Goal: Task Accomplishment & Management: Manage account settings

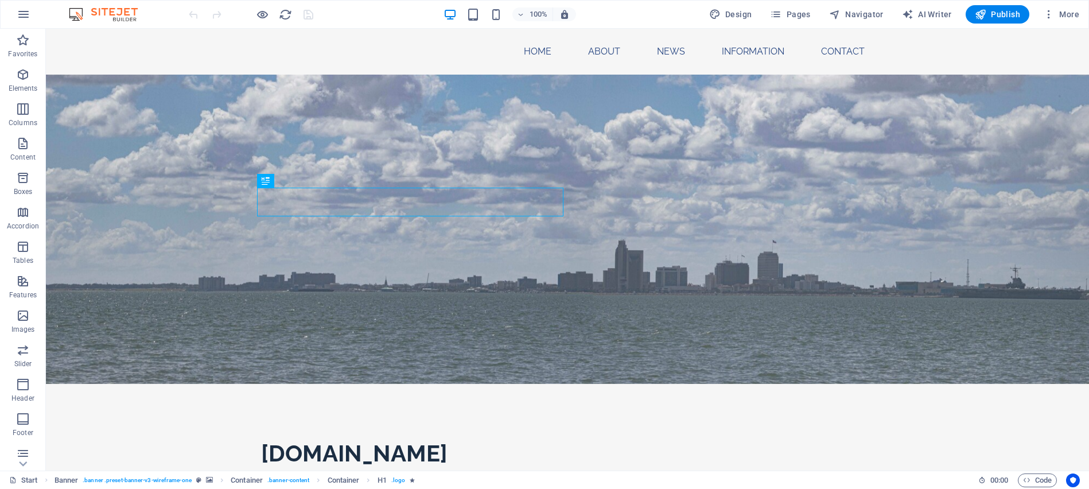
click at [81, 12] on img at bounding box center [109, 14] width 86 height 14
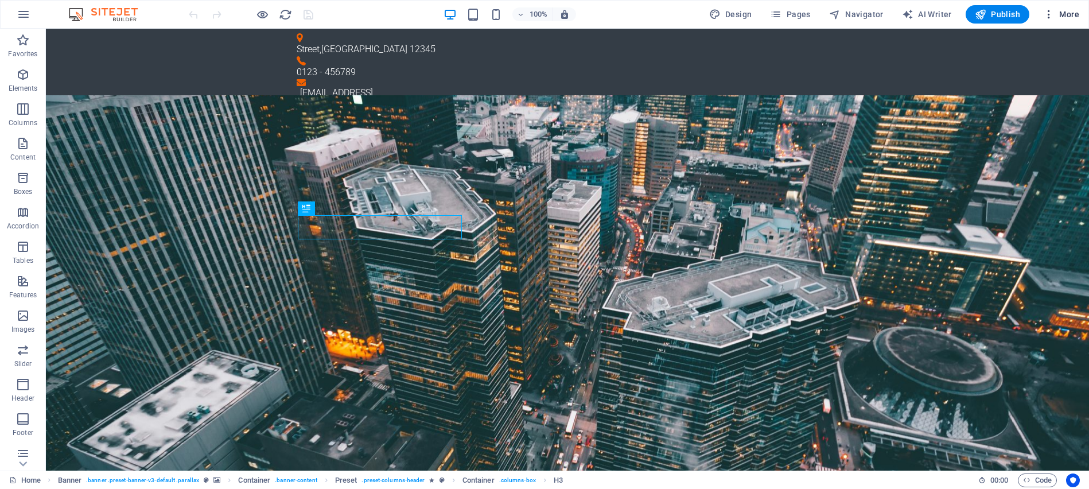
click at [1064, 9] on span "More" at bounding box center [1062, 14] width 36 height 11
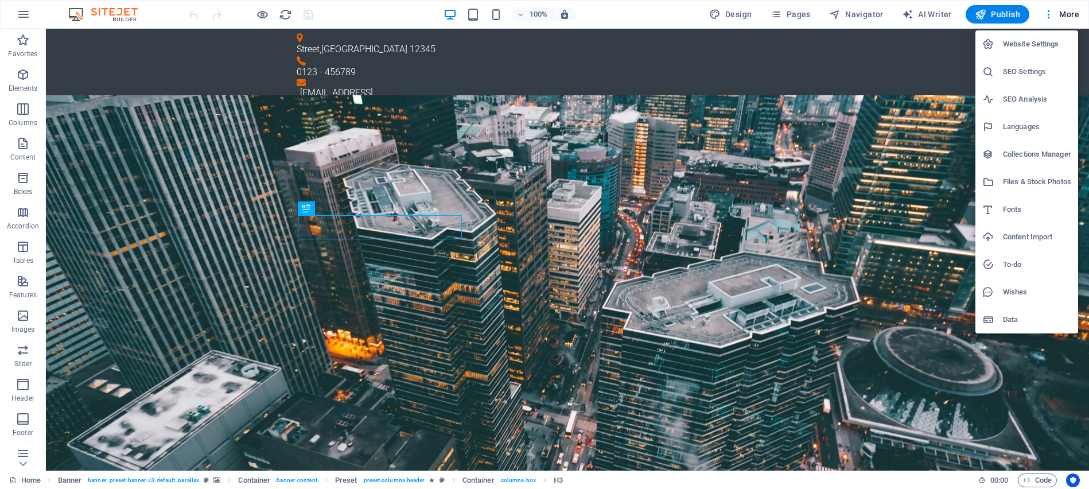
click at [26, 12] on div at bounding box center [544, 244] width 1089 height 489
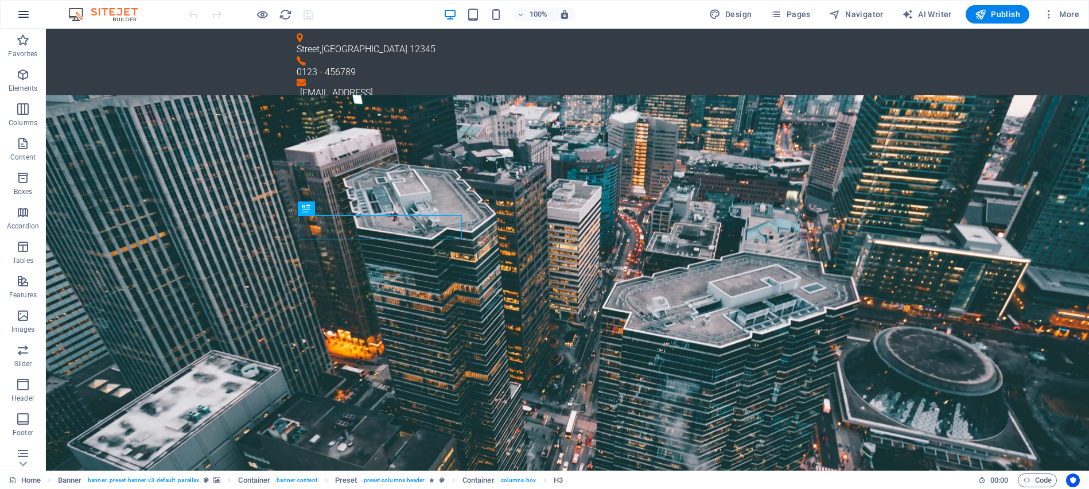
click at [21, 15] on icon "button" at bounding box center [24, 14] width 14 height 14
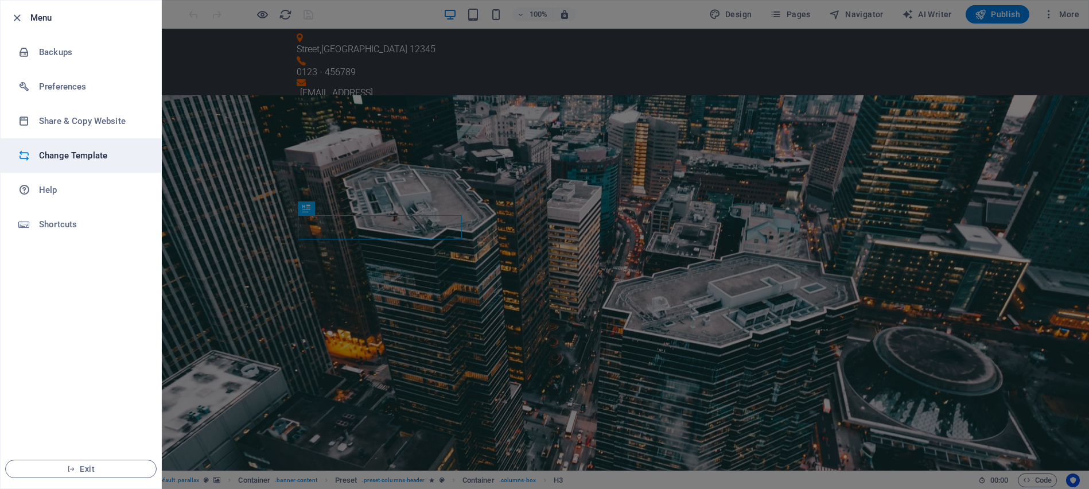
click at [80, 156] on h6 "Change Template" at bounding box center [92, 156] width 106 height 14
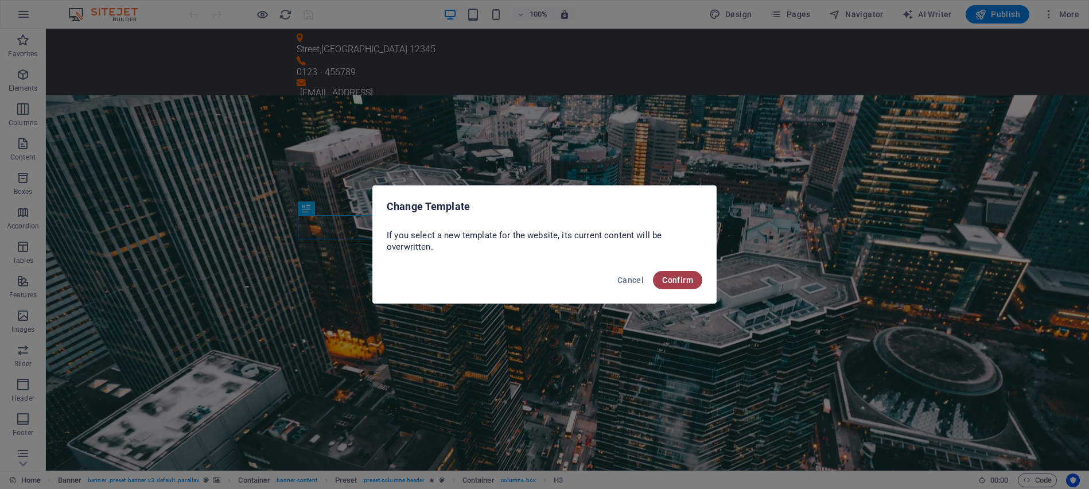
click at [688, 279] on span "Confirm" at bounding box center [677, 280] width 31 height 9
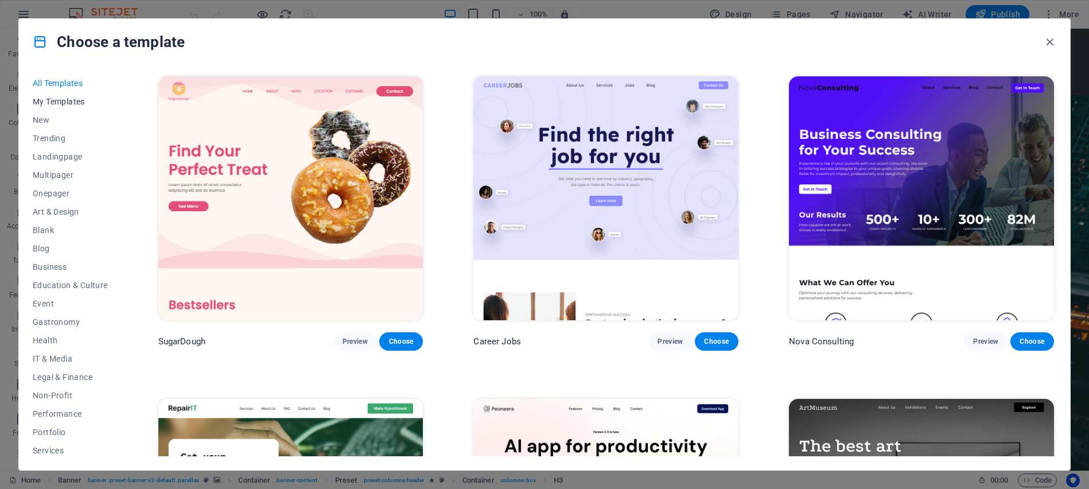
click at [63, 106] on button "My Templates" at bounding box center [70, 101] width 75 height 18
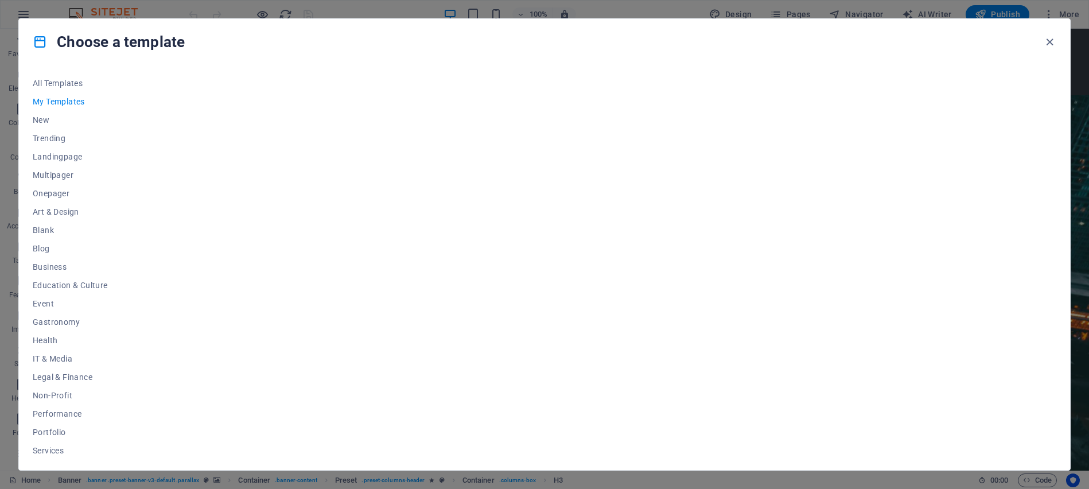
click at [76, 99] on span "My Templates" at bounding box center [70, 101] width 75 height 9
click at [37, 121] on span "New" at bounding box center [70, 119] width 75 height 9
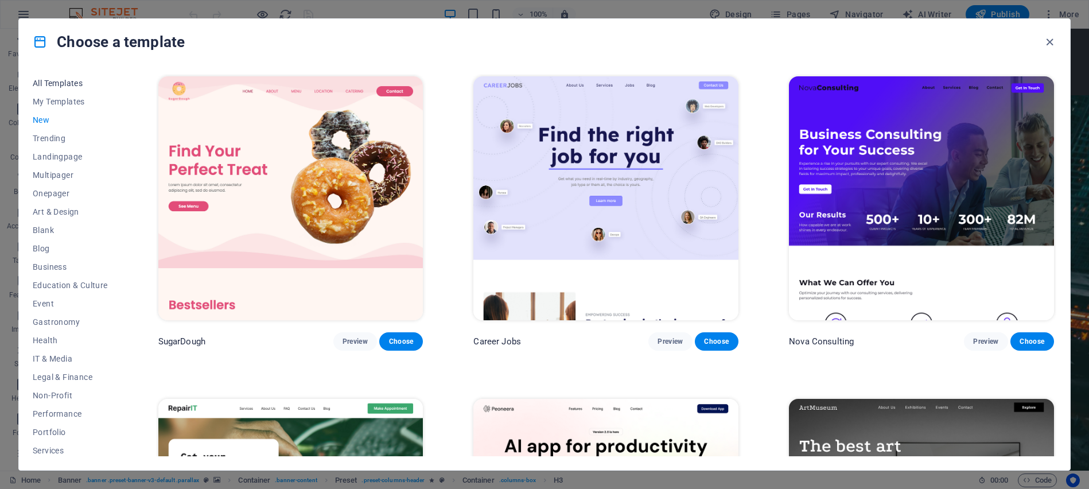
click at [68, 84] on span "All Templates" at bounding box center [70, 83] width 75 height 9
click at [59, 102] on span "My Templates" at bounding box center [70, 101] width 75 height 9
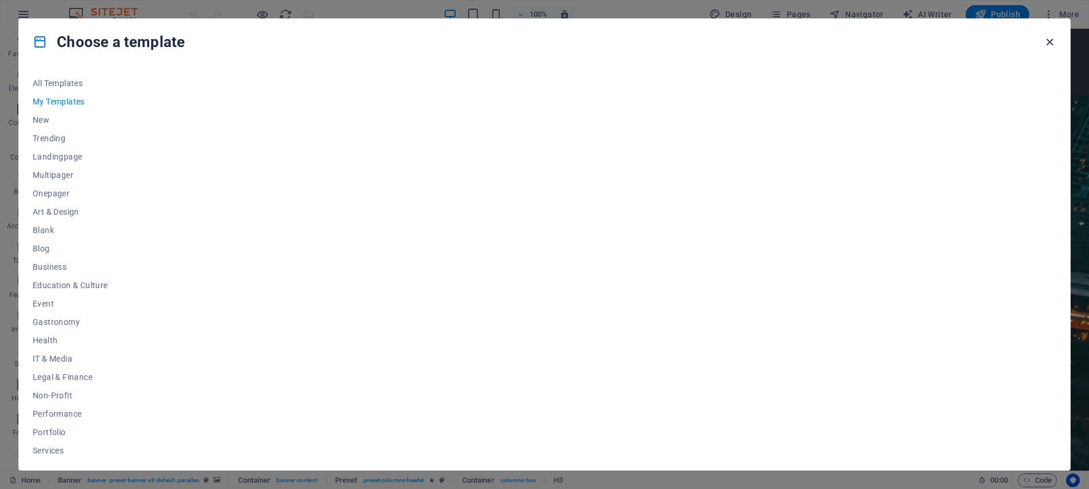
click at [1047, 38] on icon "button" at bounding box center [1050, 42] width 13 height 13
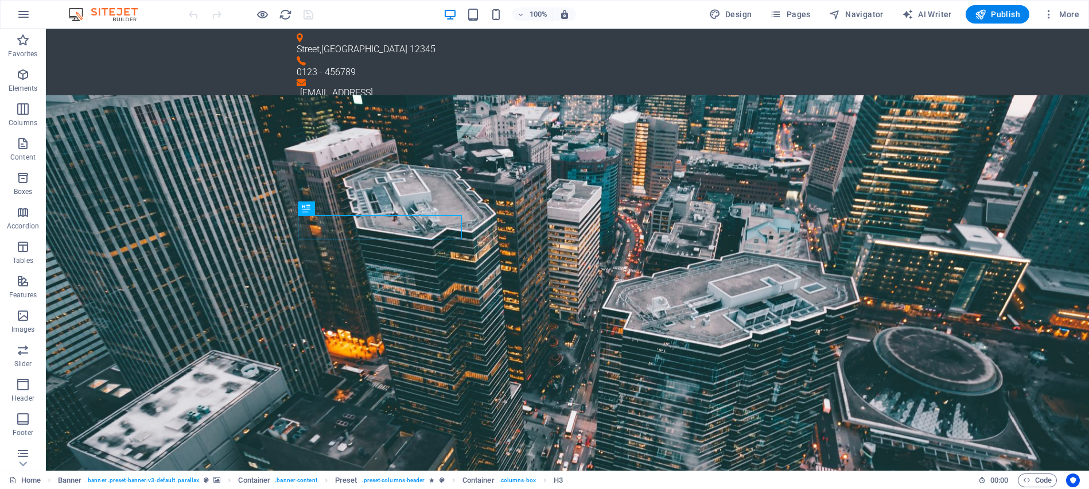
click at [111, 16] on img at bounding box center [109, 14] width 86 height 14
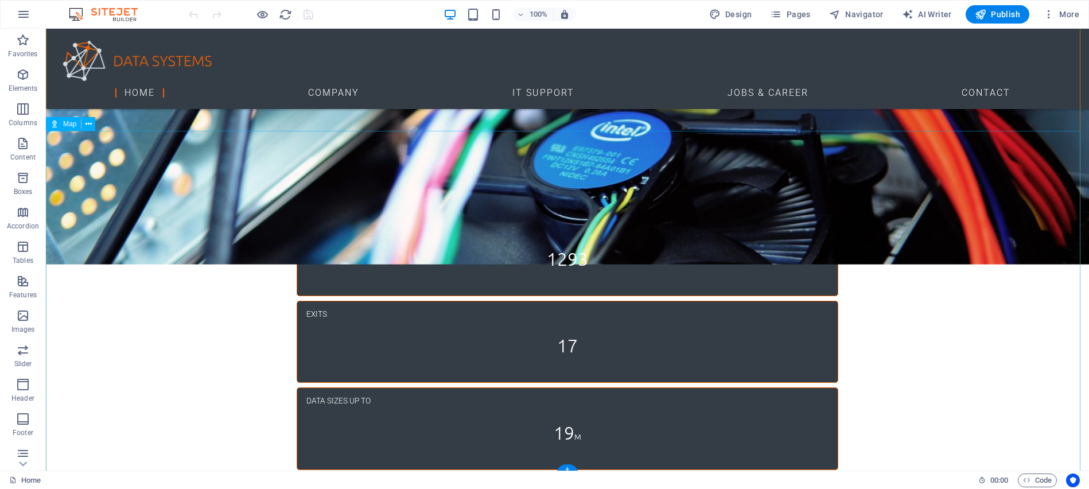
scroll to position [2186, 0]
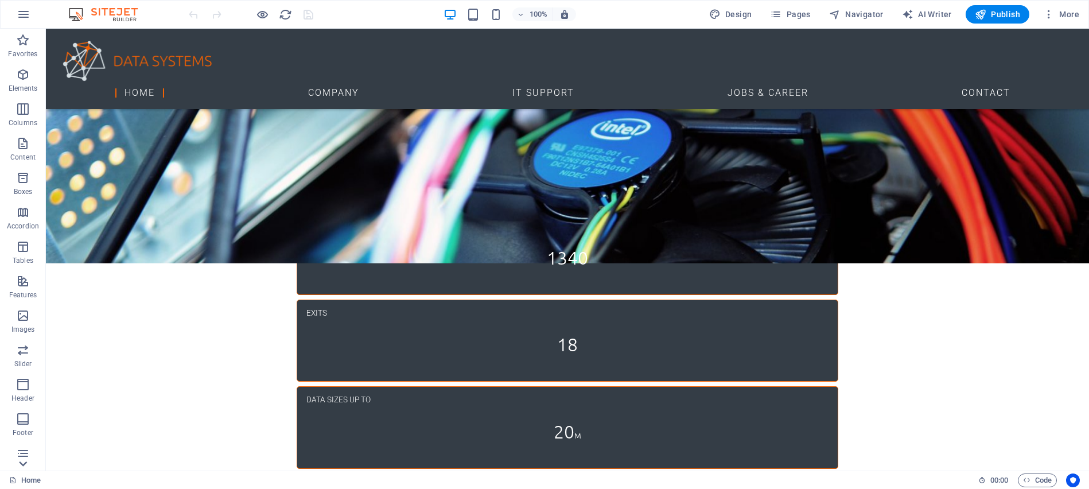
click at [24, 457] on icon at bounding box center [23, 464] width 16 height 16
click at [24, 9] on icon "button" at bounding box center [24, 14] width 14 height 14
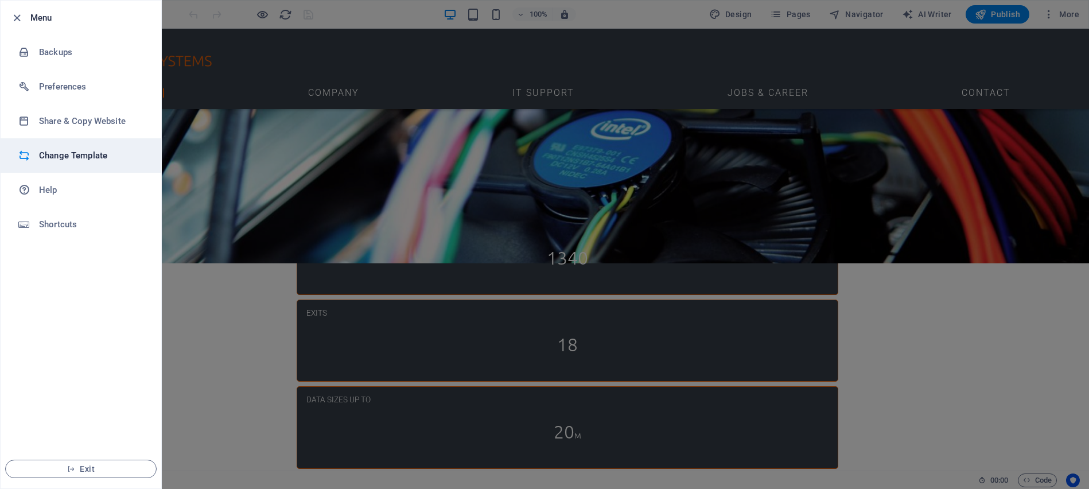
click at [56, 159] on h6 "Change Template" at bounding box center [92, 156] width 106 height 14
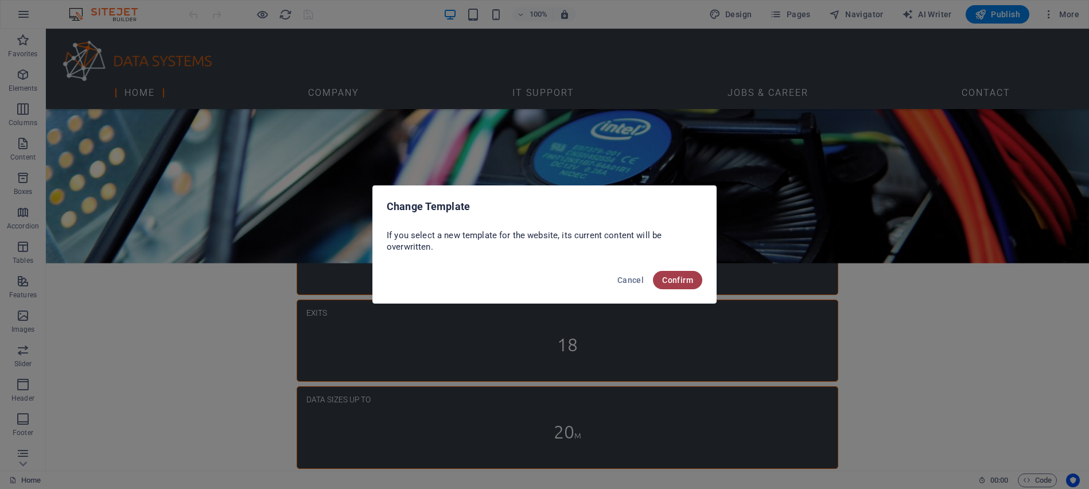
click at [672, 284] on span "Confirm" at bounding box center [677, 280] width 31 height 9
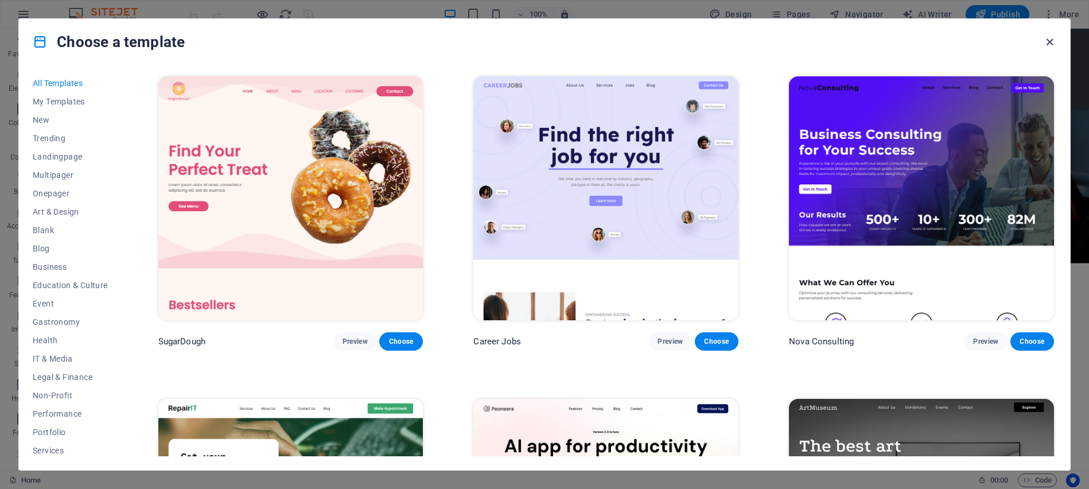
drag, startPoint x: 1046, startPoint y: 37, endPoint x: 968, endPoint y: 32, distance: 78.2
click at [1046, 37] on icon "button" at bounding box center [1050, 42] width 13 height 13
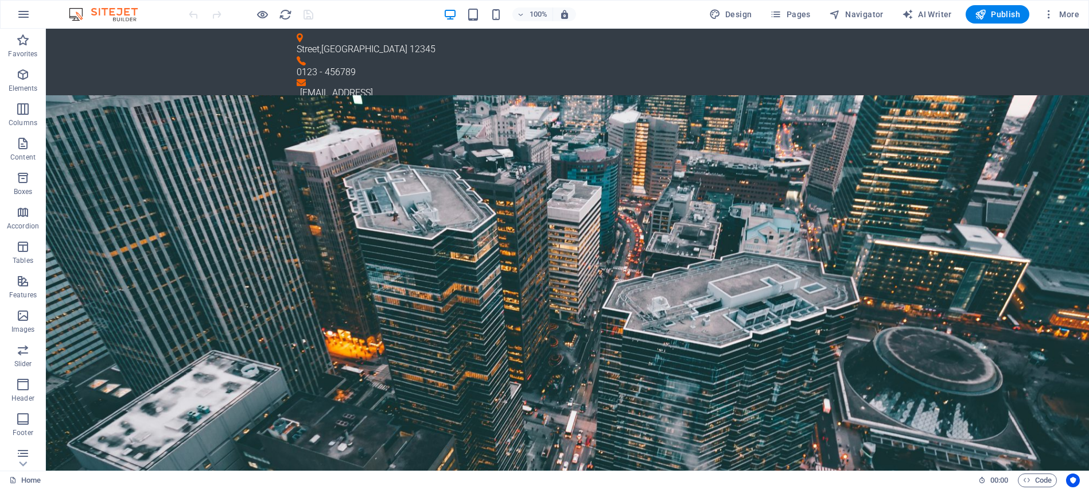
click at [89, 15] on img at bounding box center [109, 14] width 86 height 14
click at [121, 14] on img at bounding box center [109, 14] width 86 height 14
click at [27, 11] on icon "button" at bounding box center [24, 14] width 14 height 14
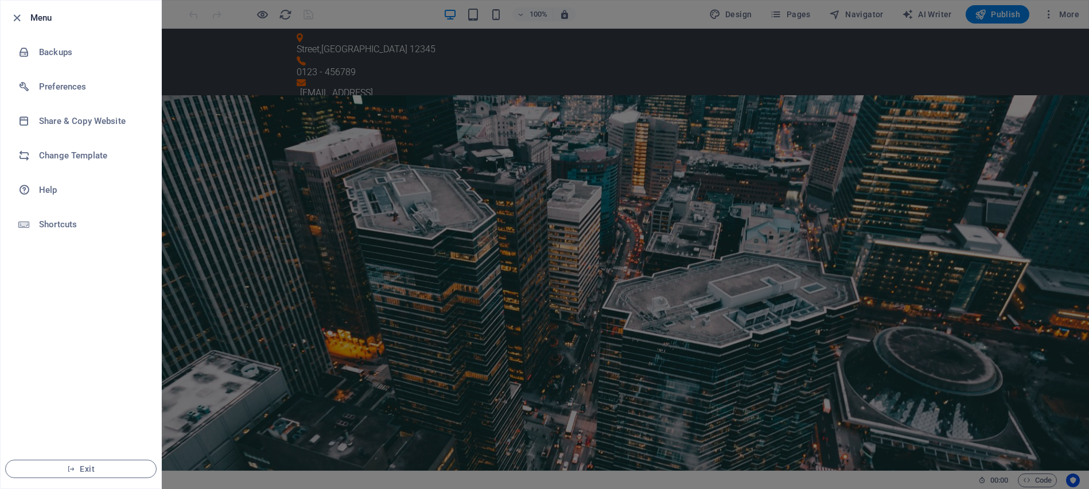
click at [1029, 25] on div at bounding box center [544, 244] width 1089 height 489
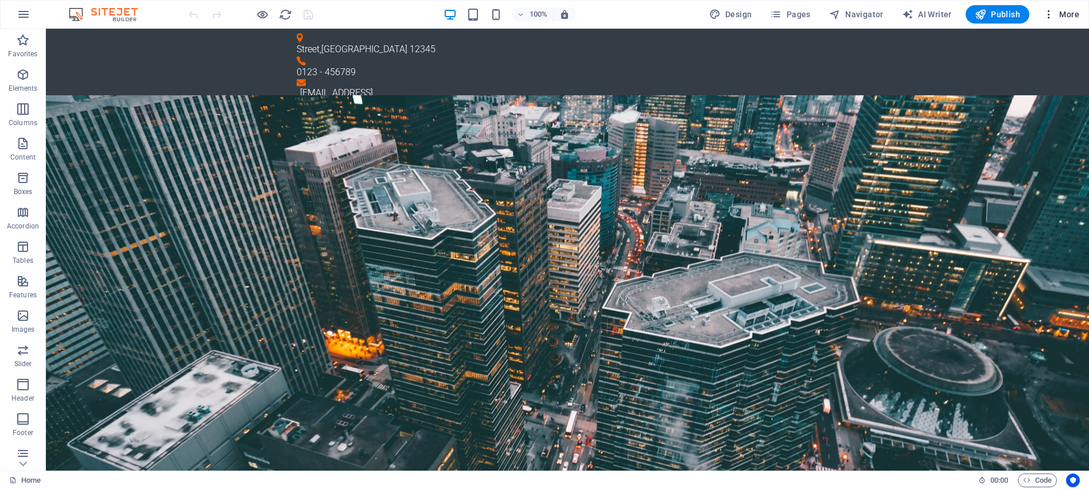
click at [1079, 17] on span "More" at bounding box center [1062, 14] width 36 height 11
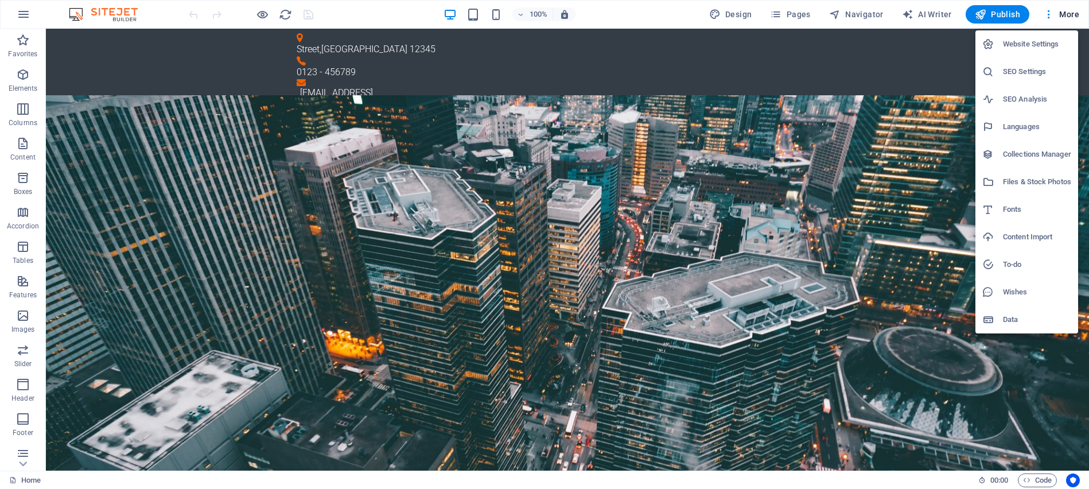
click at [1057, 40] on h6 "Website Settings" at bounding box center [1037, 44] width 68 height 14
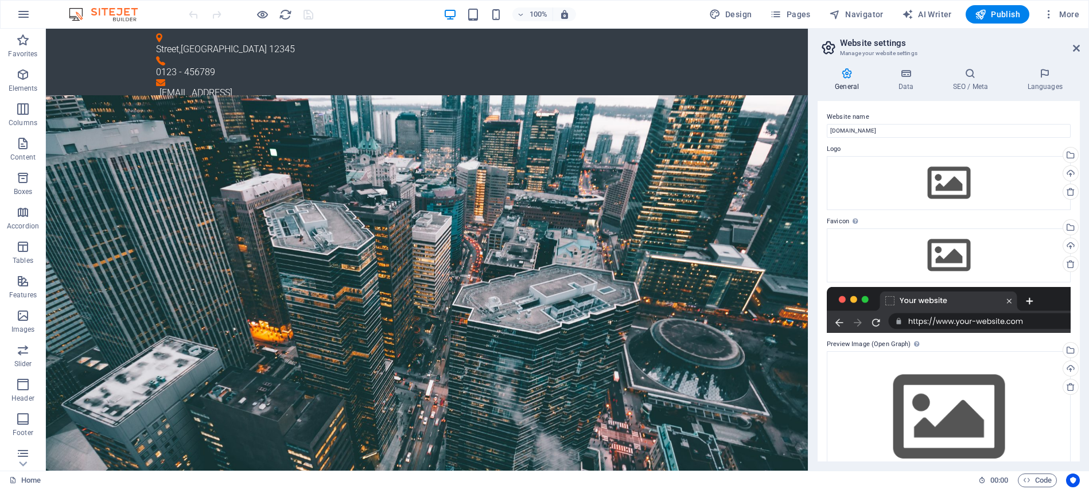
click at [117, 8] on img at bounding box center [109, 14] width 86 height 14
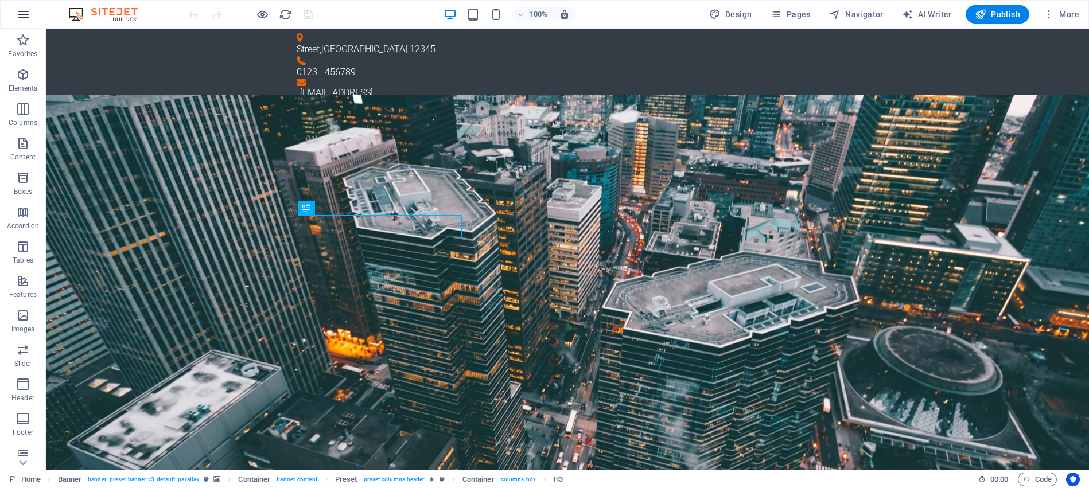
click at [21, 13] on icon "button" at bounding box center [24, 14] width 14 height 14
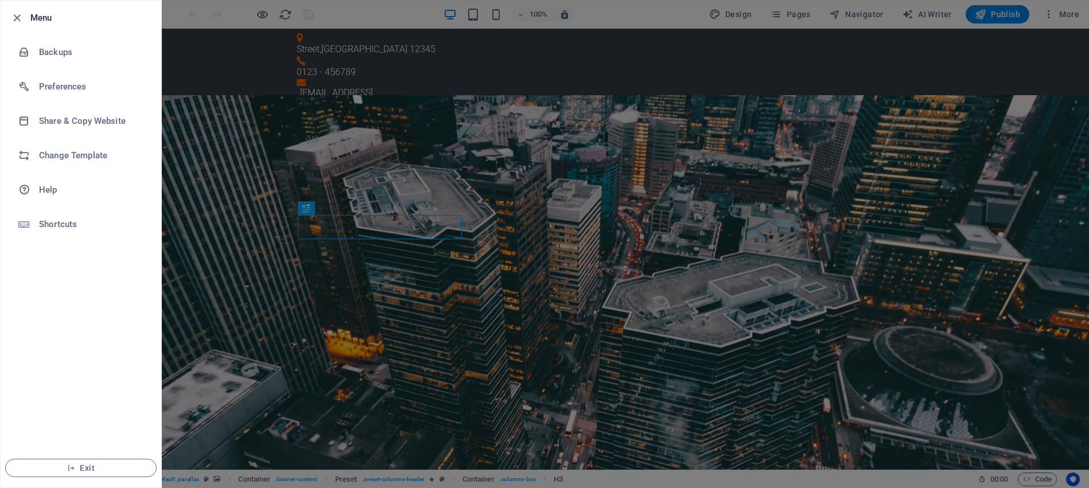
click at [1063, 9] on div at bounding box center [544, 244] width 1089 height 488
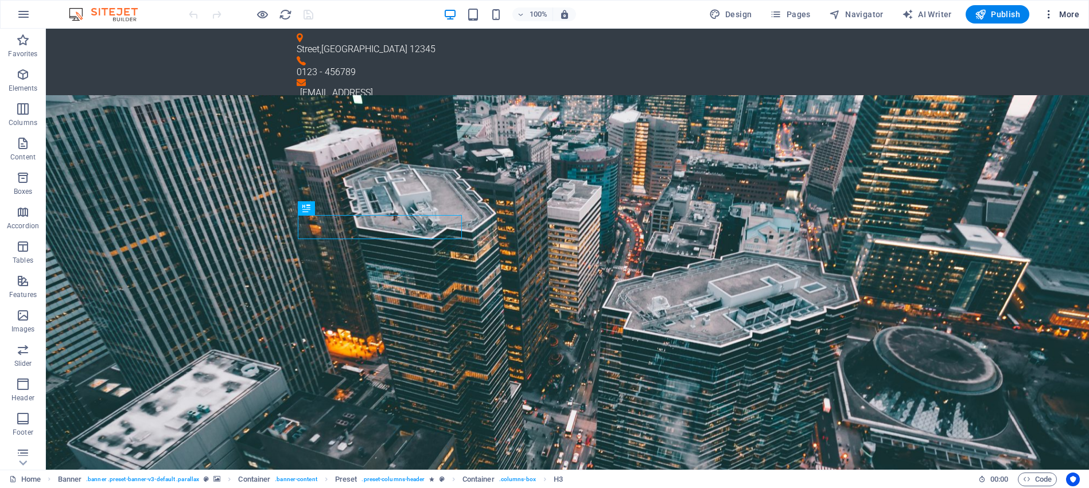
click at [1067, 17] on span "More" at bounding box center [1062, 14] width 36 height 11
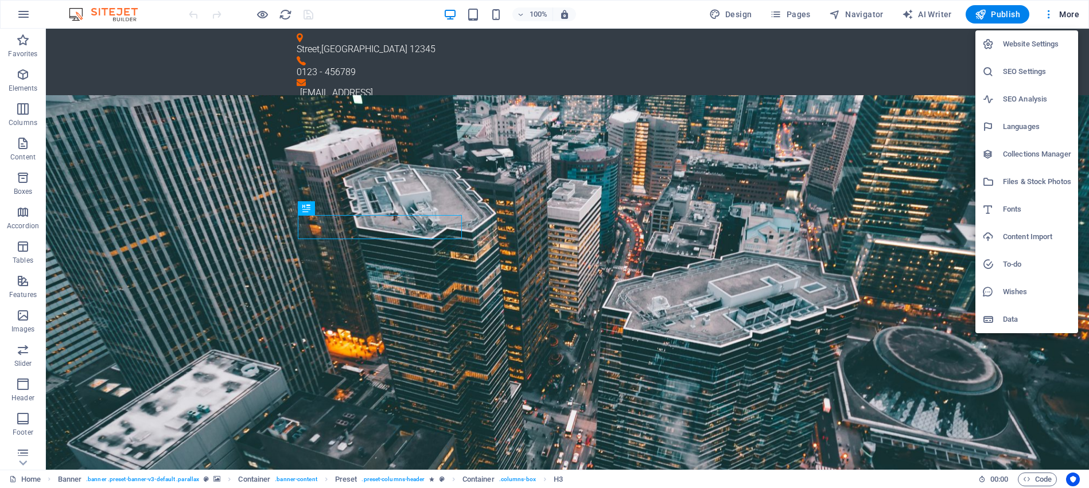
click at [1037, 46] on h6 "Website Settings" at bounding box center [1037, 44] width 68 height 14
